Goal: Transaction & Acquisition: Purchase product/service

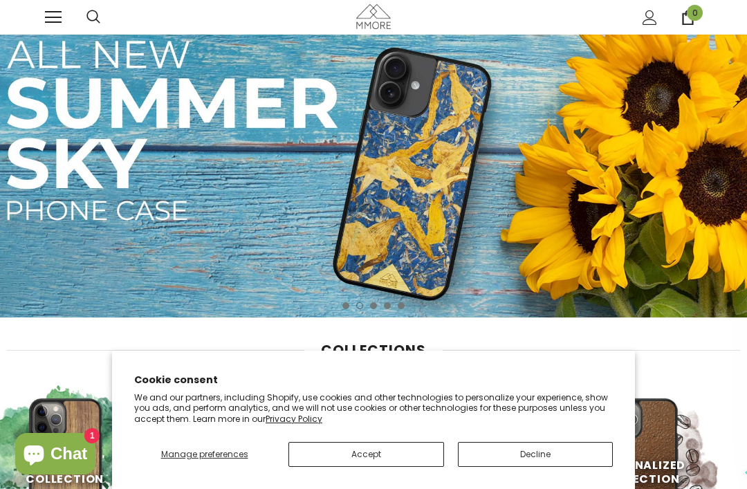
scroll to position [2, 0]
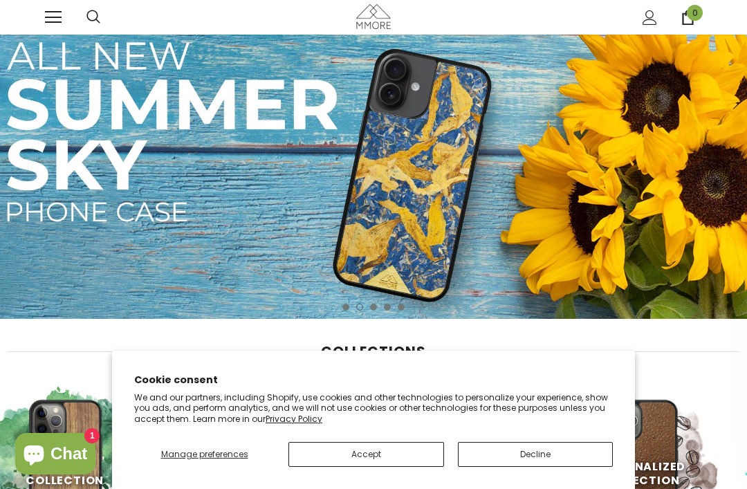
click at [411, 467] on button "Accept" at bounding box center [366, 454] width 156 height 25
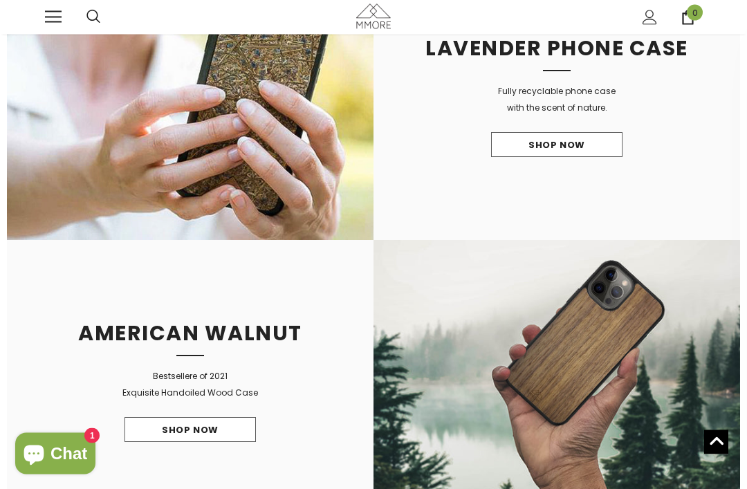
scroll to position [996, 0]
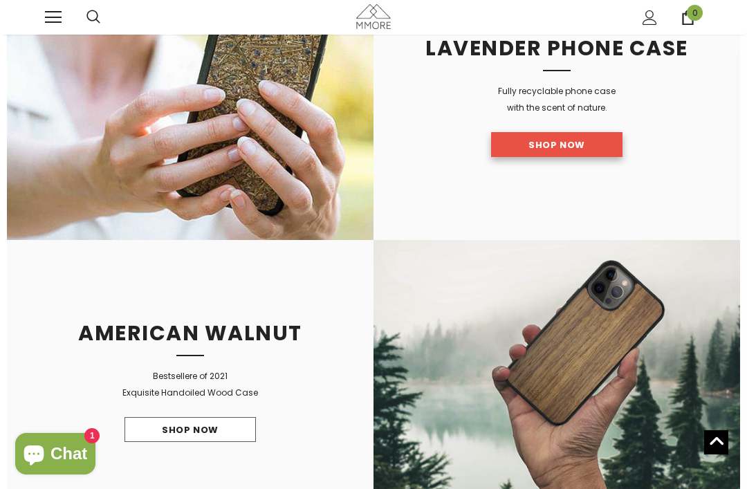
click at [595, 147] on link "Shop Now" at bounding box center [556, 144] width 131 height 25
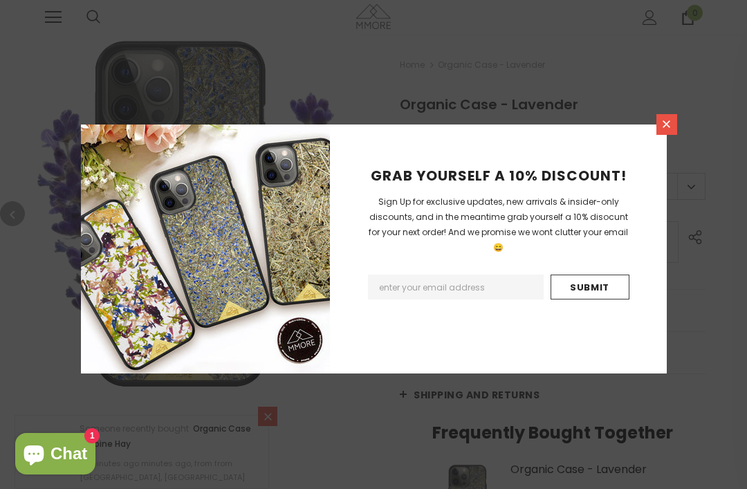
click at [672, 130] on icon at bounding box center [667, 124] width 12 height 12
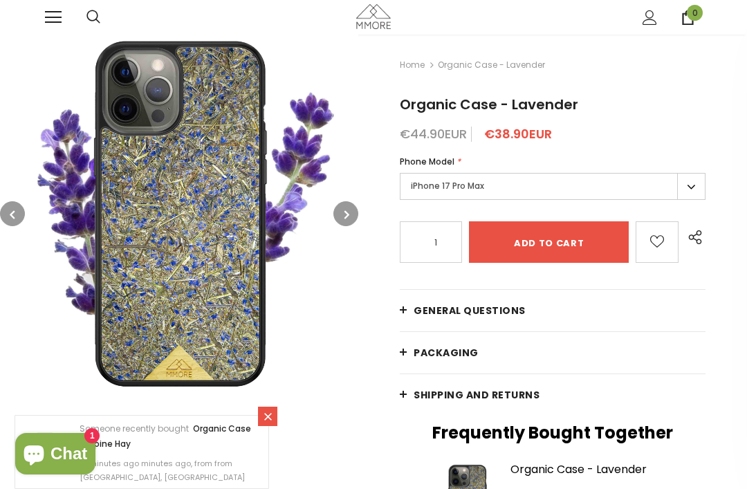
click at [690, 190] on label "iPhone 17 Pro Max" at bounding box center [553, 186] width 306 height 27
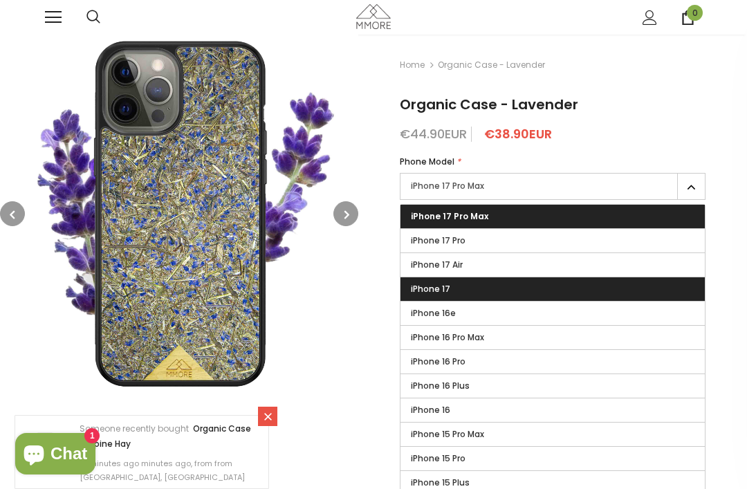
click at [452, 291] on label "iPhone 17" at bounding box center [553, 289] width 304 height 24
click at [0, 0] on input "iPhone 17" at bounding box center [0, 0] width 0 height 0
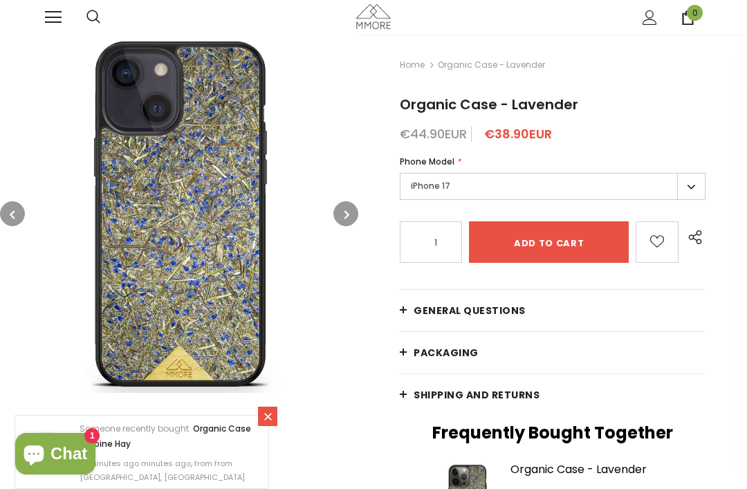
click at [690, 192] on label "iPhone 17" at bounding box center [553, 186] width 306 height 27
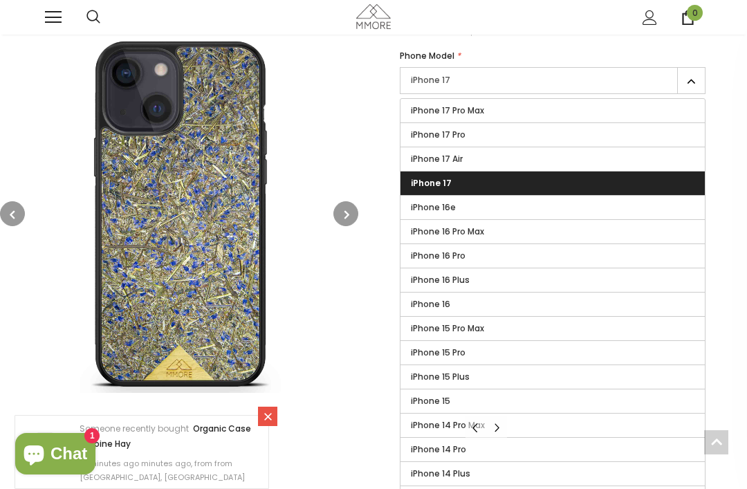
scroll to position [105, 0]
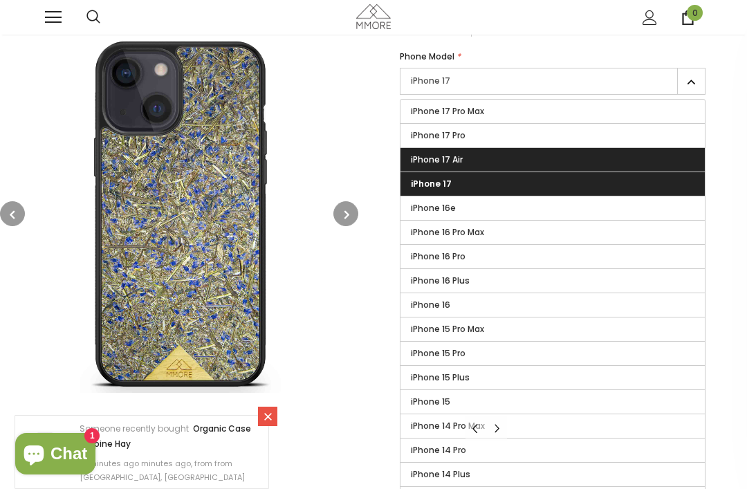
click at [506, 156] on label "iPhone 17 Air" at bounding box center [553, 160] width 304 height 24
click at [0, 0] on input "iPhone 17 Air" at bounding box center [0, 0] width 0 height 0
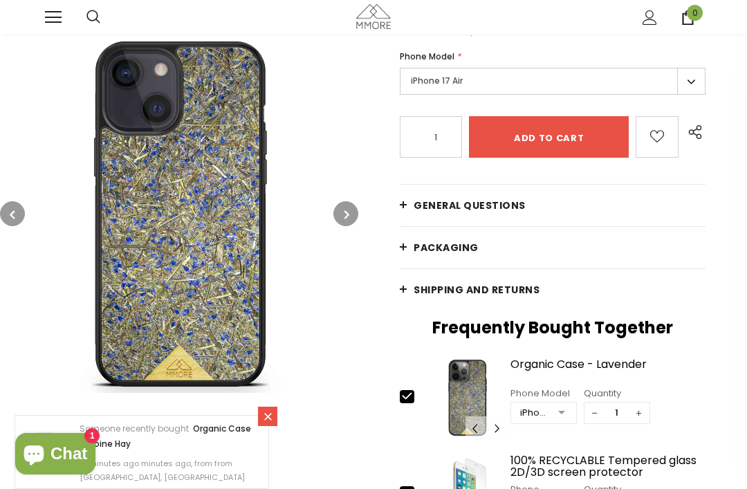
click at [693, 84] on label "iPhone 17 Air" at bounding box center [553, 81] width 306 height 27
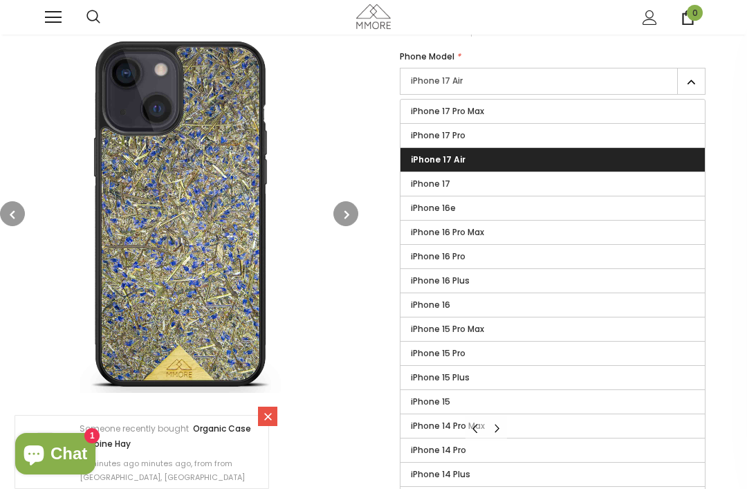
click at [490, 154] on label "iPhone 17 Air" at bounding box center [553, 160] width 304 height 24
click at [0, 0] on input "iPhone 17 Air" at bounding box center [0, 0] width 0 height 0
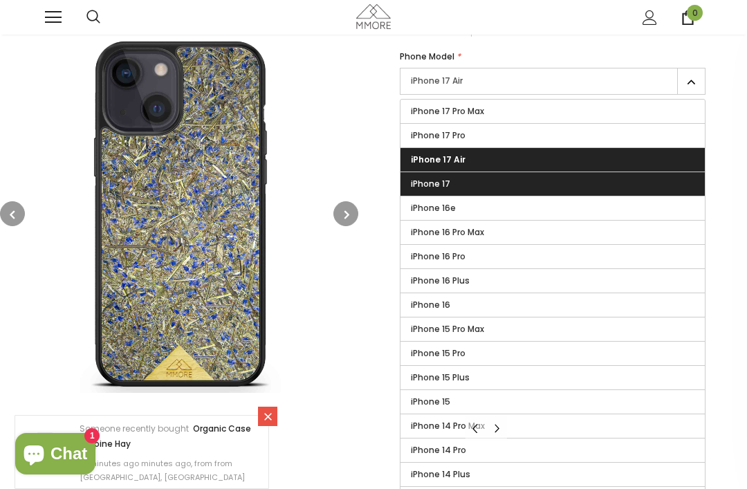
click at [483, 185] on label "iPhone 17" at bounding box center [553, 184] width 304 height 24
click at [0, 0] on input "iPhone 17" at bounding box center [0, 0] width 0 height 0
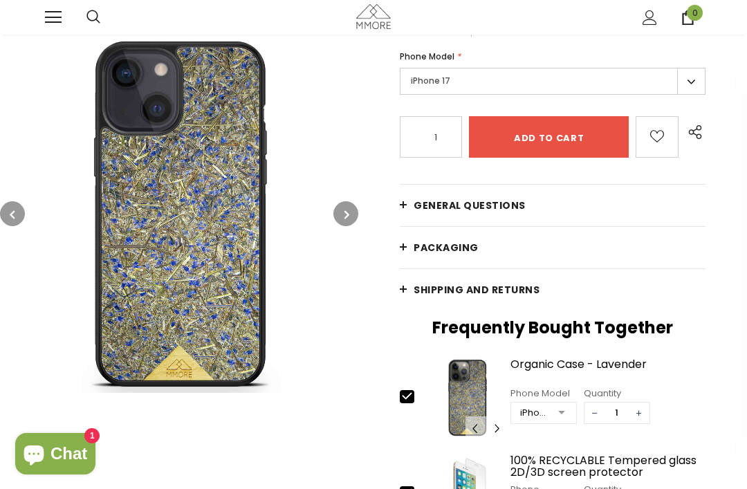
click at [693, 84] on label "iPhone 17" at bounding box center [553, 81] width 306 height 27
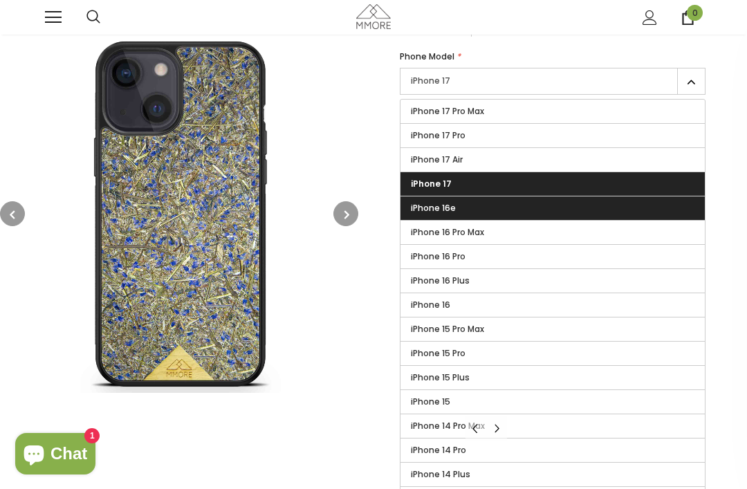
click at [495, 206] on label "iPhone 16e" at bounding box center [553, 208] width 304 height 24
click at [0, 0] on input "iPhone 16e" at bounding box center [0, 0] width 0 height 0
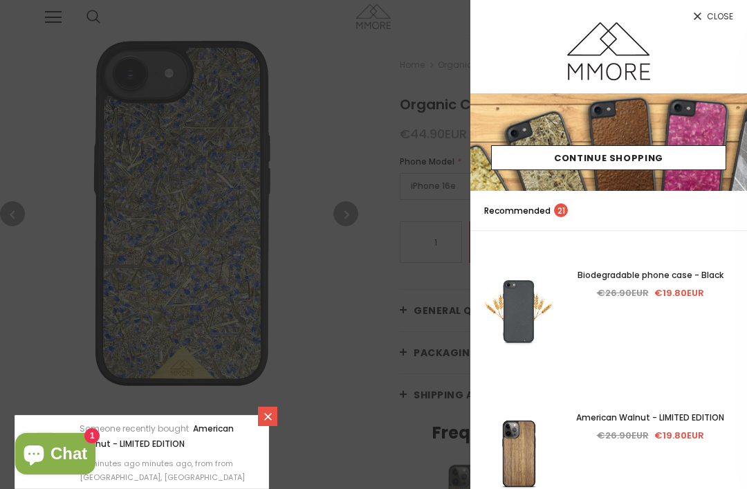
click at [715, 19] on span "Close" at bounding box center [720, 16] width 26 height 8
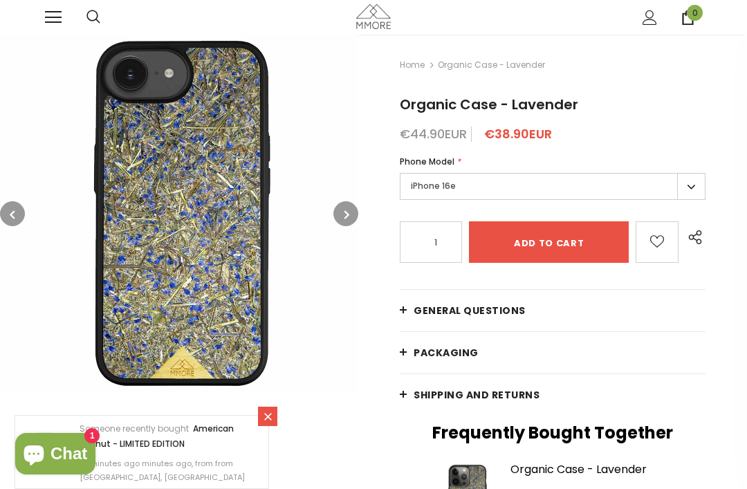
click at [55, 18] on link at bounding box center [53, 17] width 17 height 17
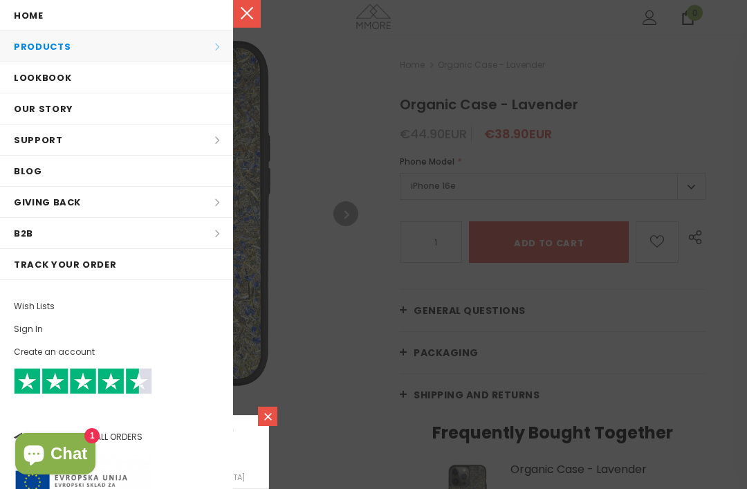
click at [40, 46] on li "Products Products All Products All Collections BUNDLES Organic Collection Wood …" at bounding box center [116, 46] width 233 height 31
click at [46, 42] on li "Products Products All Products All Collections BUNDLES Organic Collection Wood …" at bounding box center [116, 46] width 233 height 31
click at [217, 49] on li "Products Products All Products All Collections BUNDLES Organic Collection Wood …" at bounding box center [116, 46] width 233 height 31
